Goal: Information Seeking & Learning: Find specific page/section

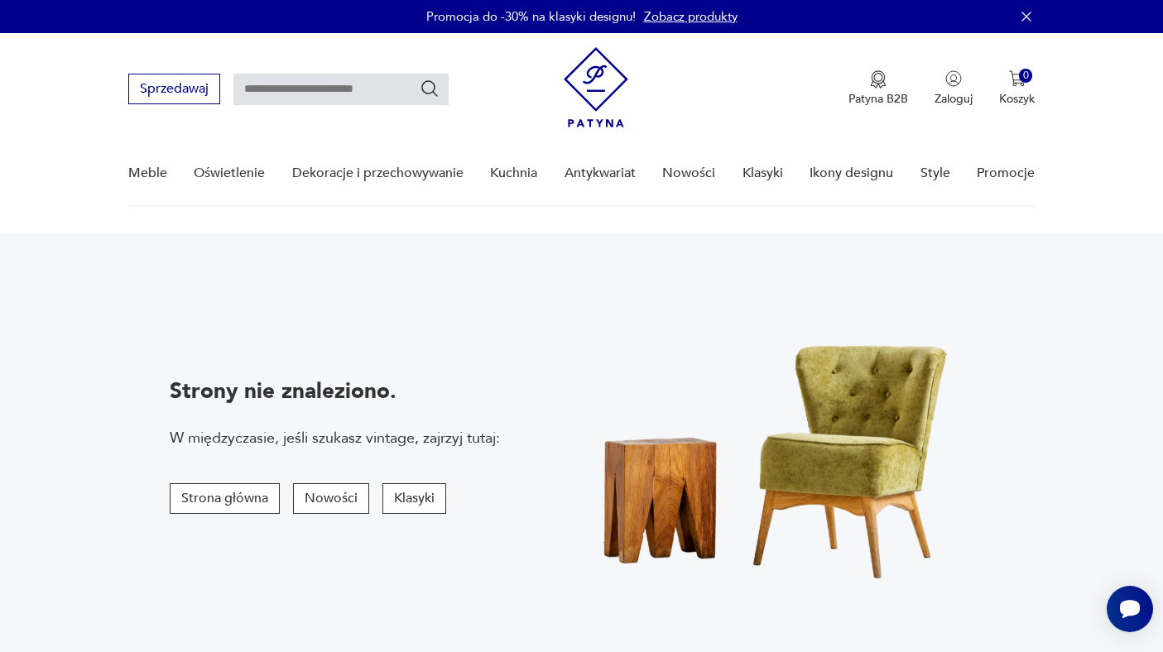
click at [290, 93] on input "text" at bounding box center [340, 89] width 215 height 31
type input "*******"
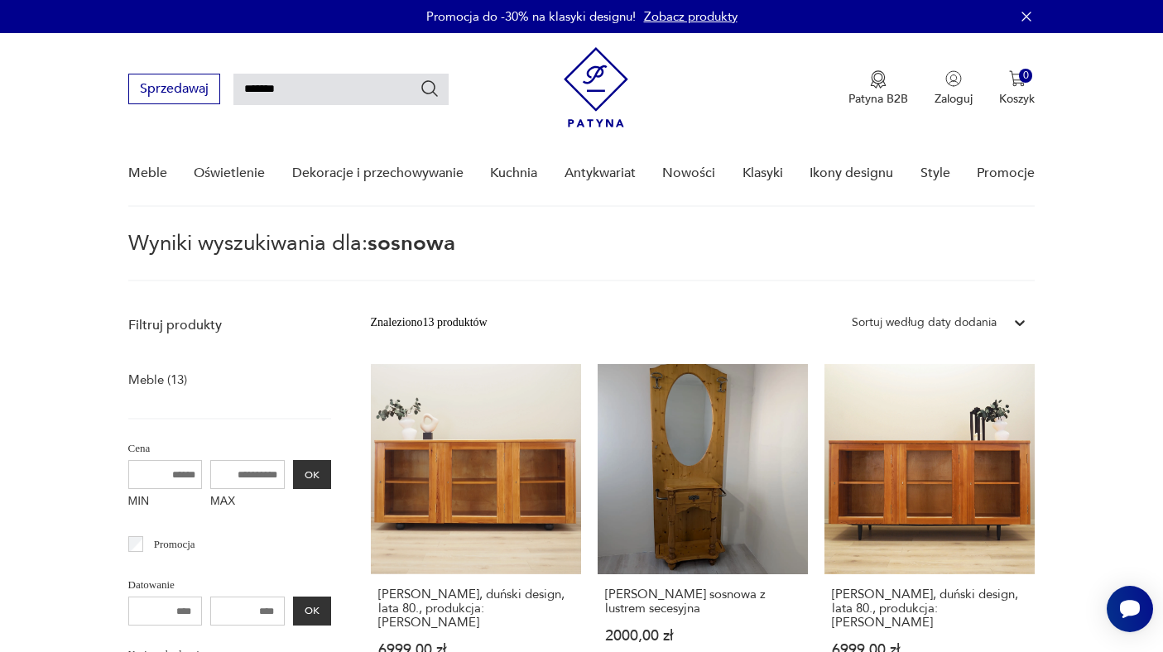
click at [318, 90] on input "*******" at bounding box center [340, 89] width 215 height 31
type input "*******"
